Goal: Task Accomplishment & Management: Use online tool/utility

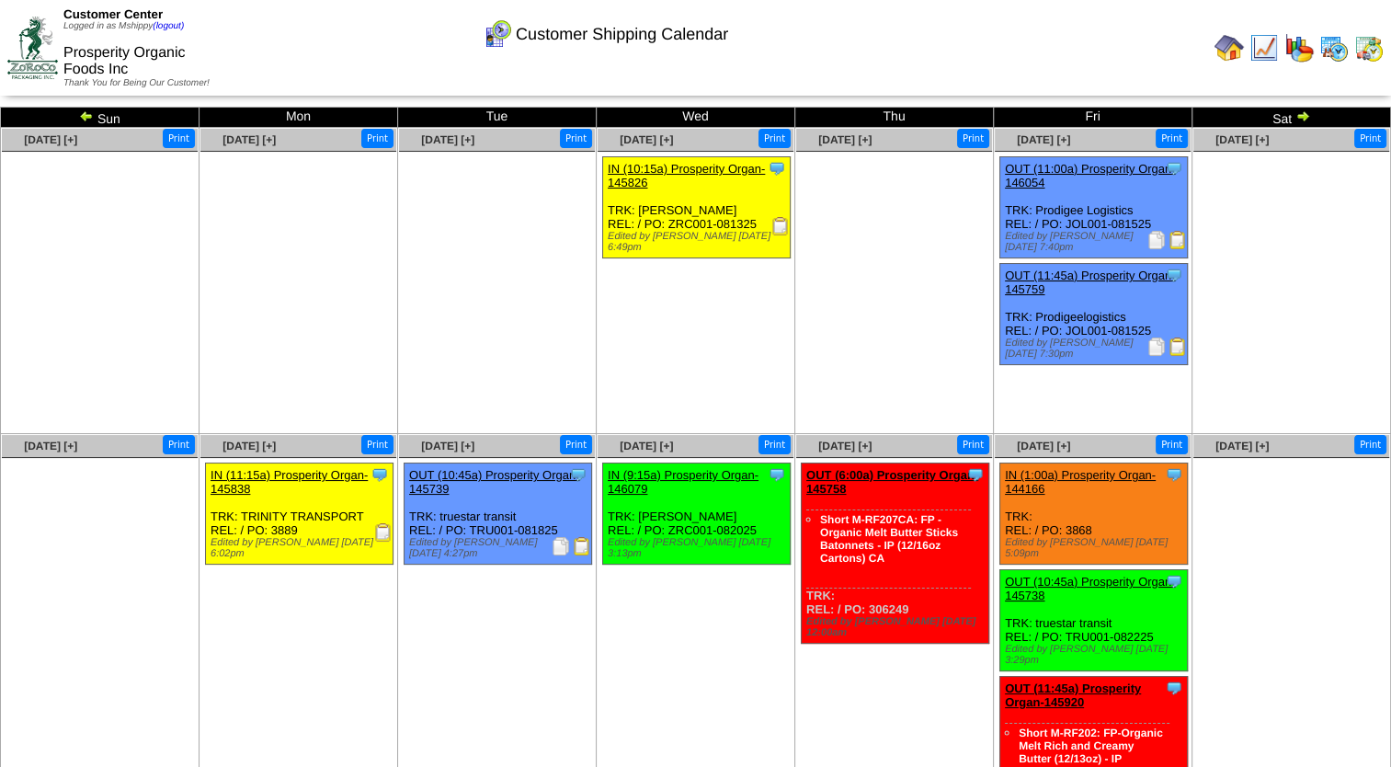
click at [575, 545] on img at bounding box center [582, 546] width 18 height 18
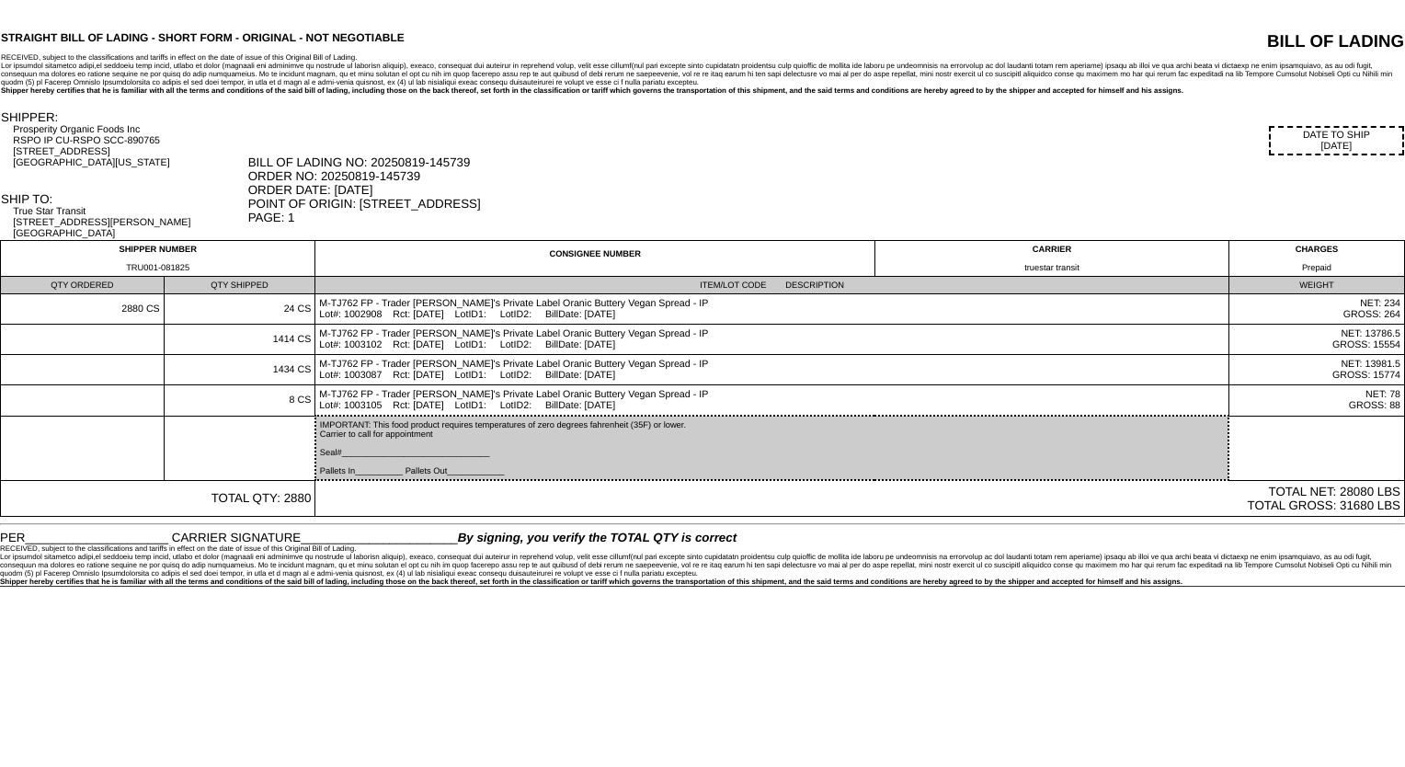
click at [401, 134] on div "DATE TO SHIP [DATE]" at bounding box center [825, 140] width 1155 height 29
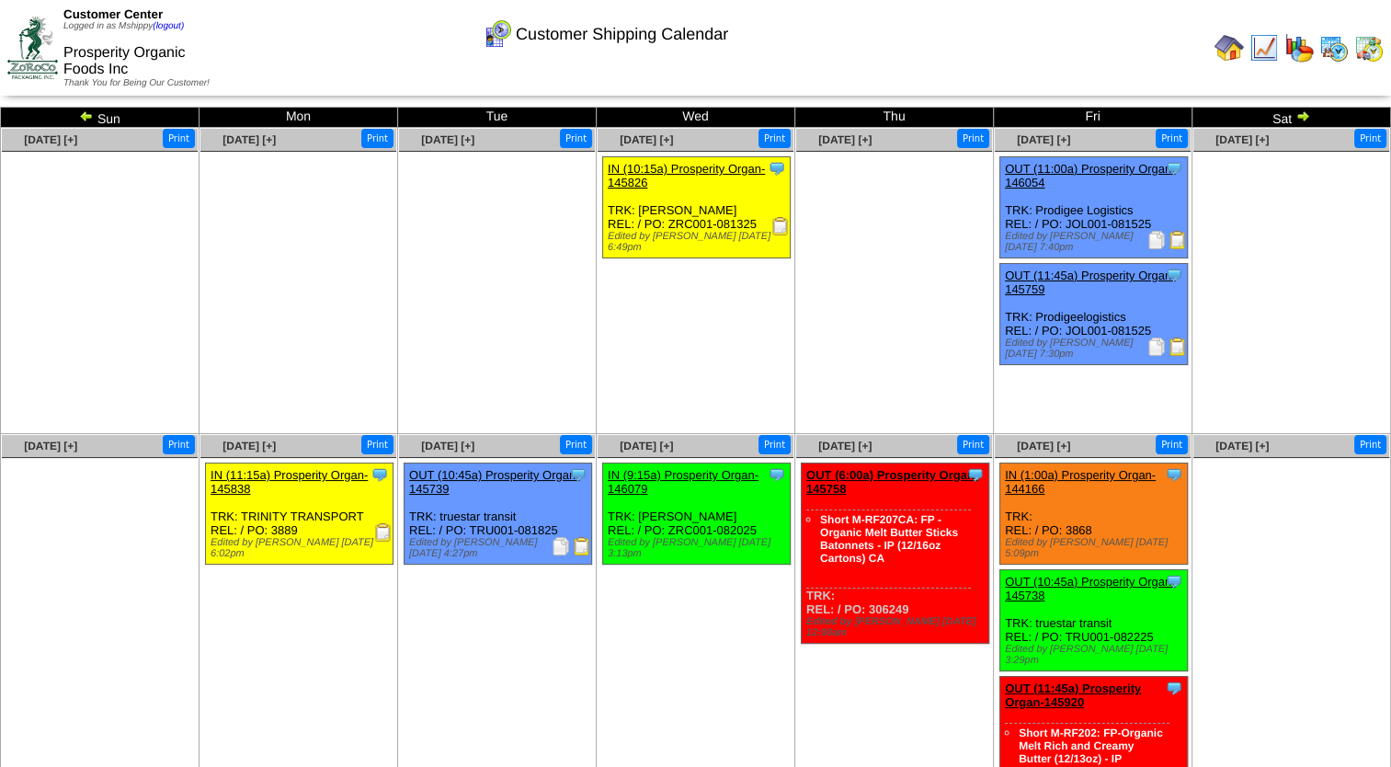
click at [1335, 53] on img at bounding box center [1333, 47] width 29 height 29
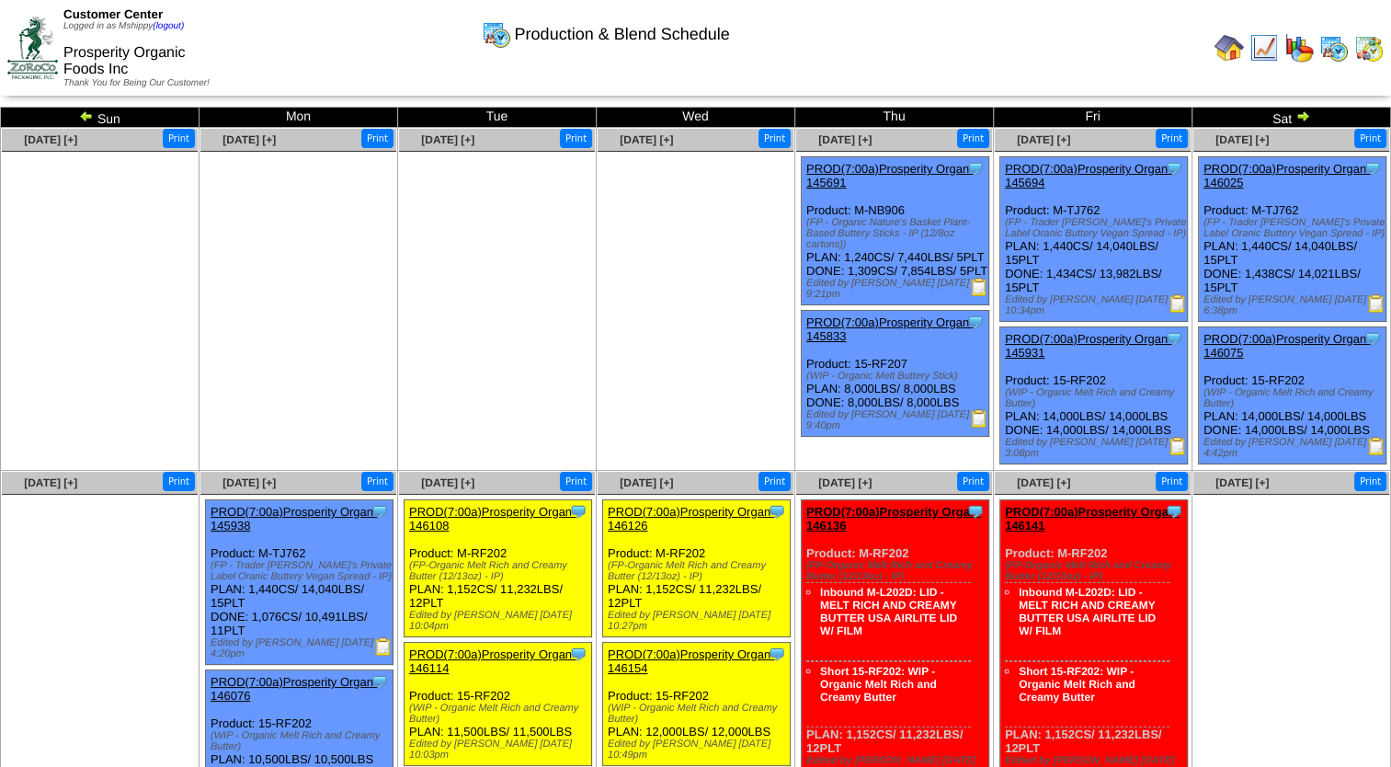
click at [974, 296] on img at bounding box center [979, 287] width 18 height 18
